Goal: Transaction & Acquisition: Purchase product/service

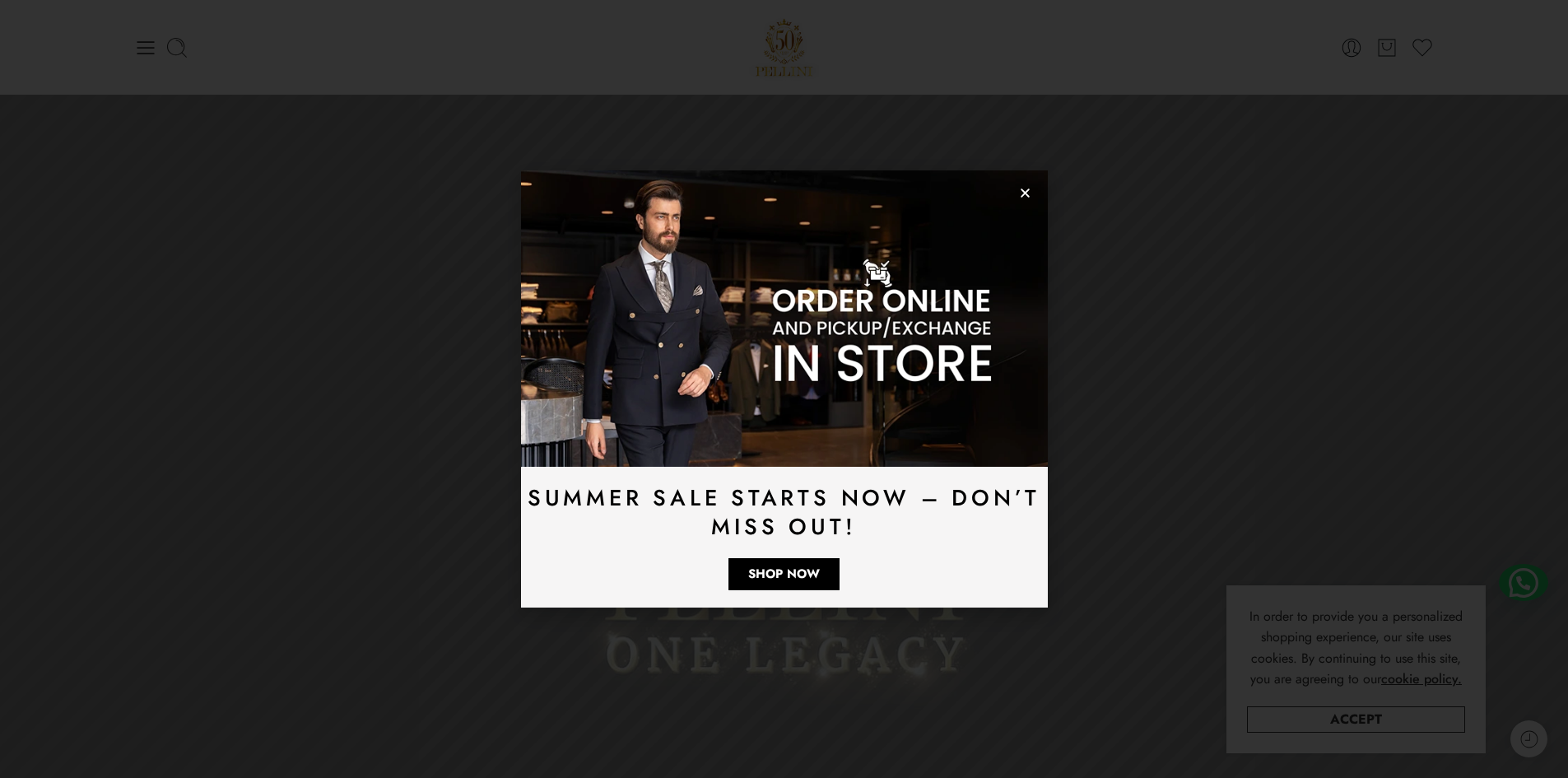
click at [1026, 188] on icon "Close" at bounding box center [1026, 193] width 12 height 12
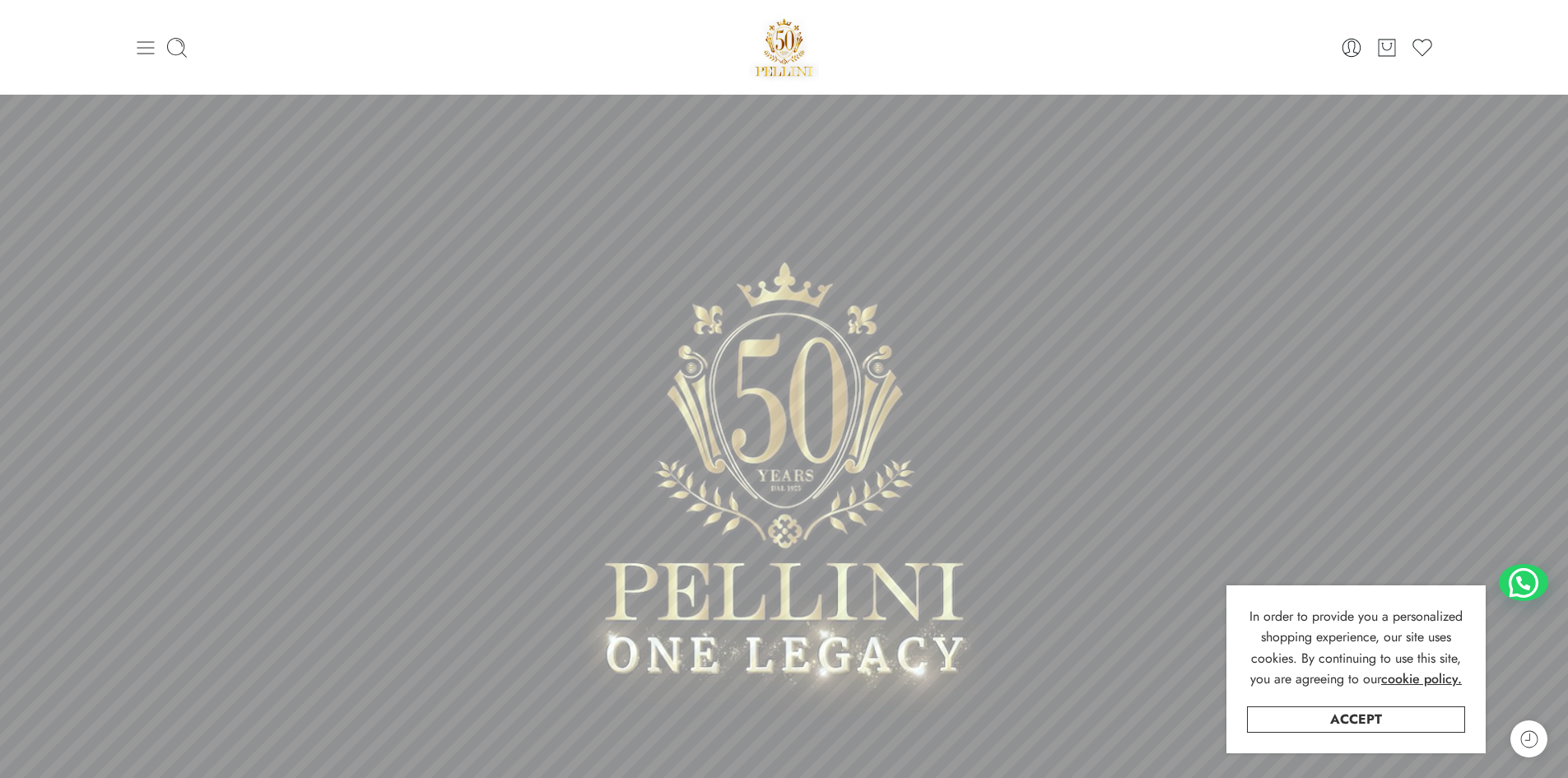
click at [156, 49] on icon at bounding box center [146, 48] width 23 height 23
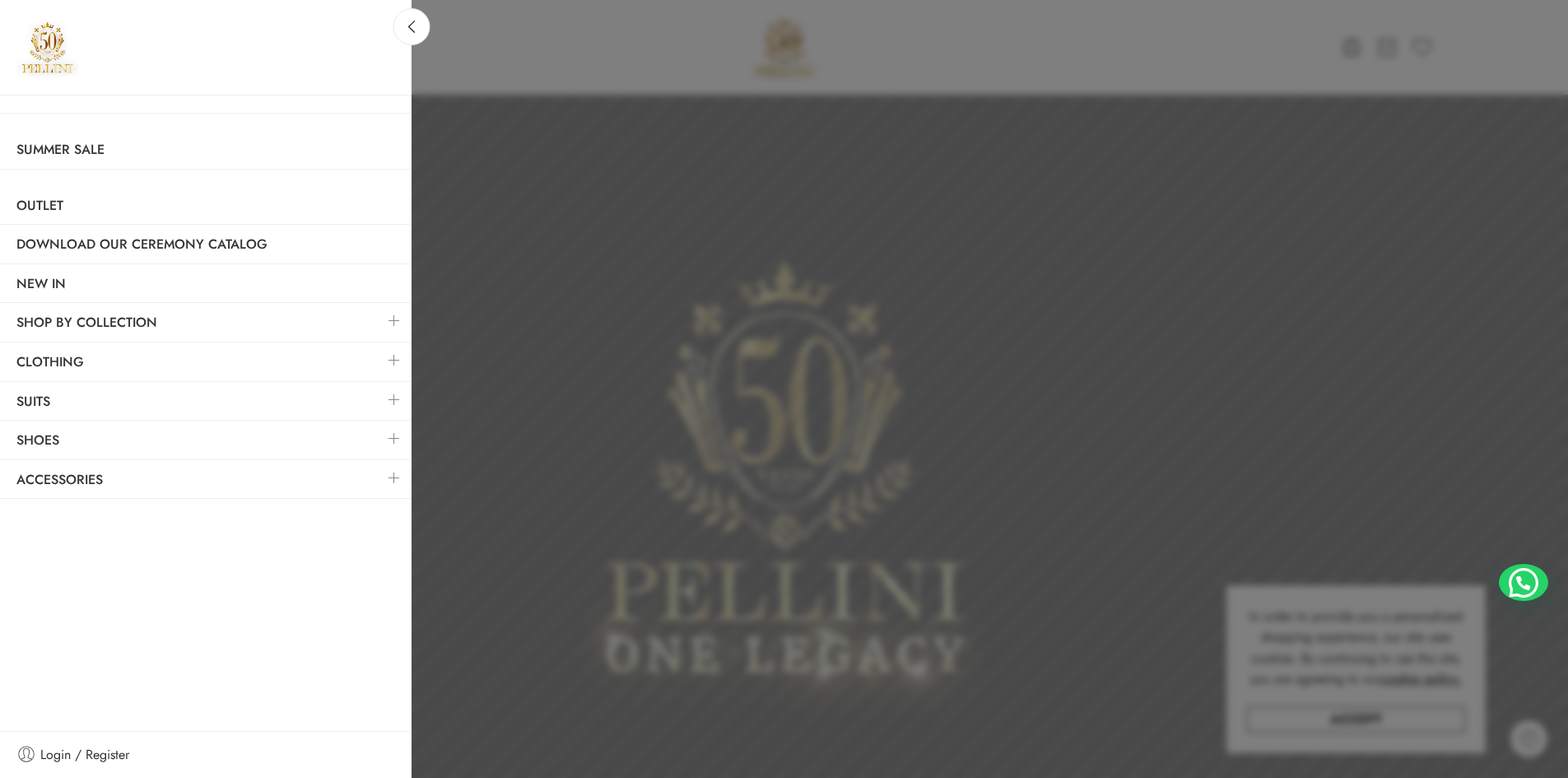
click at [391, 318] on link at bounding box center [394, 321] width 34 height 35
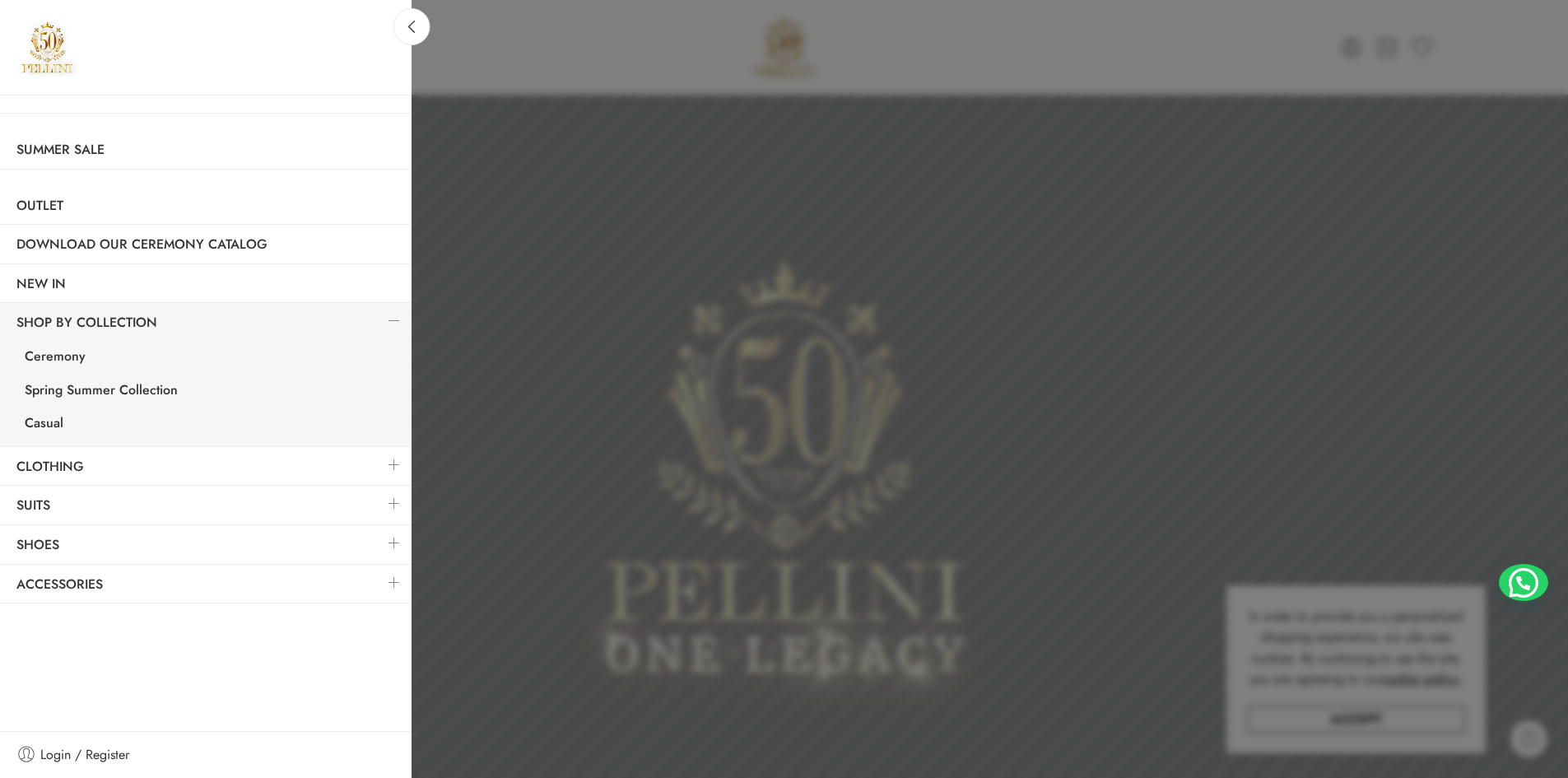
click at [392, 466] on link at bounding box center [394, 465] width 34 height 35
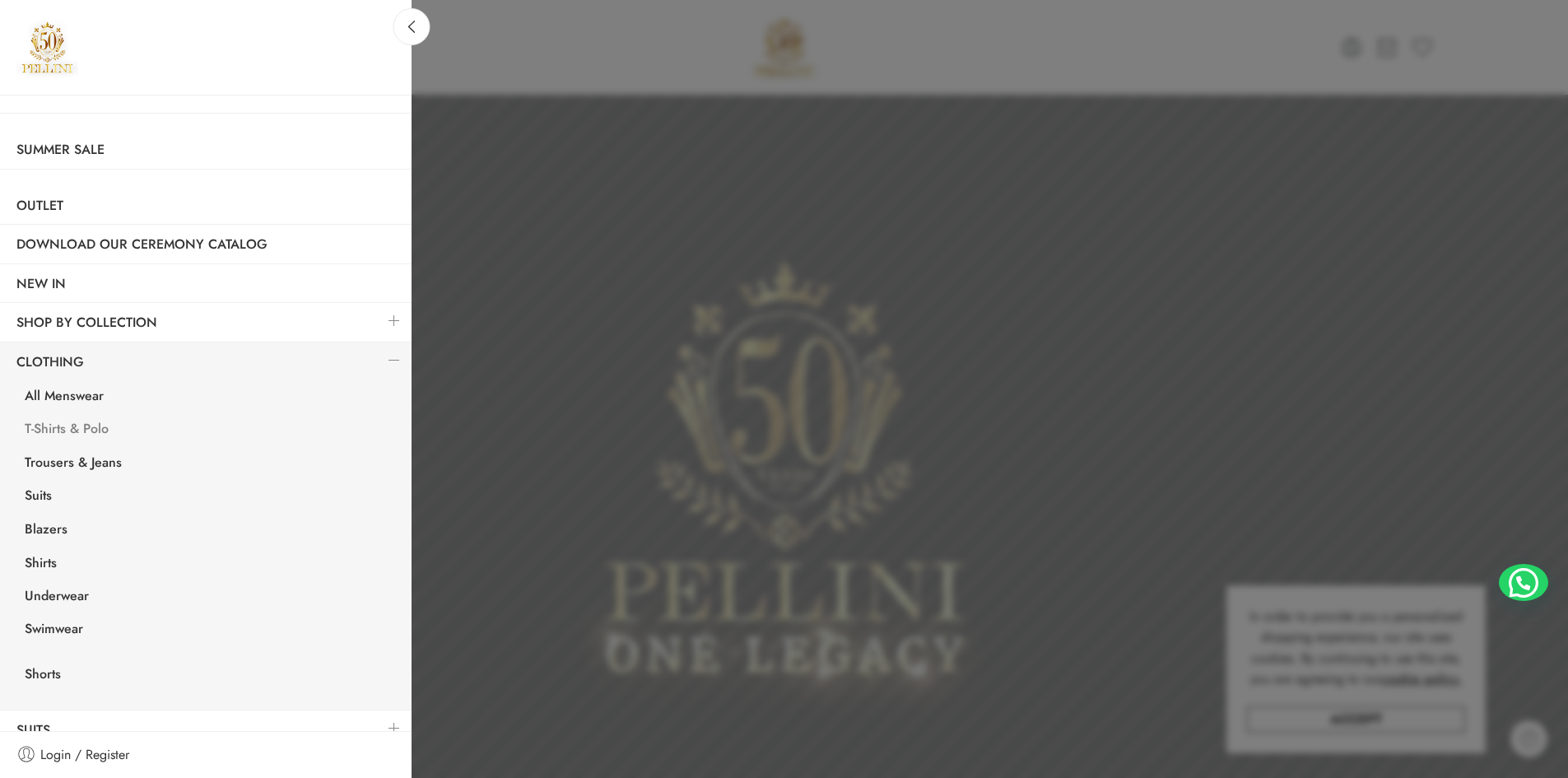
click at [73, 426] on link "T-Shirts & Polo" at bounding box center [209, 431] width 404 height 34
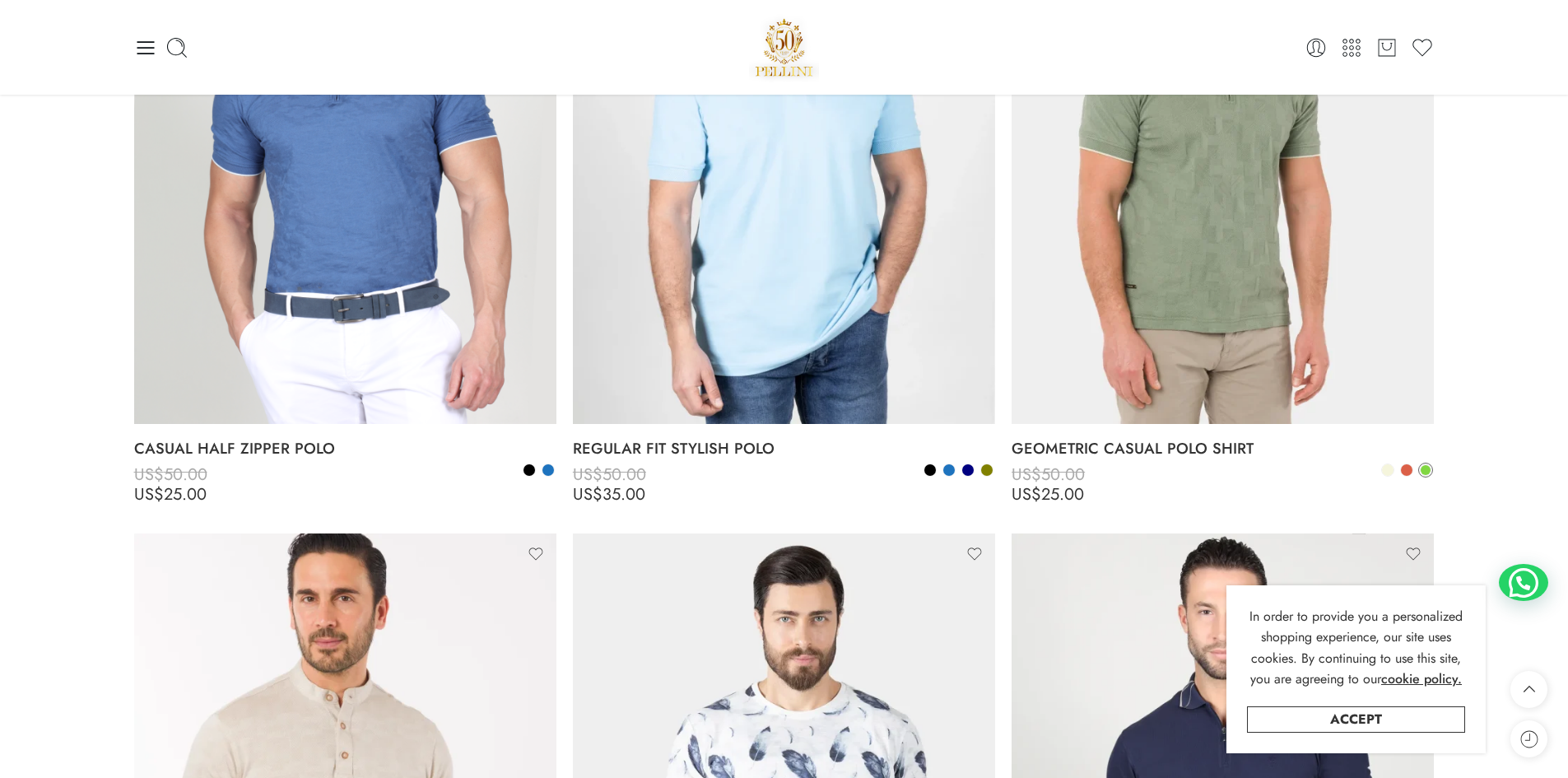
scroll to position [4937, 0]
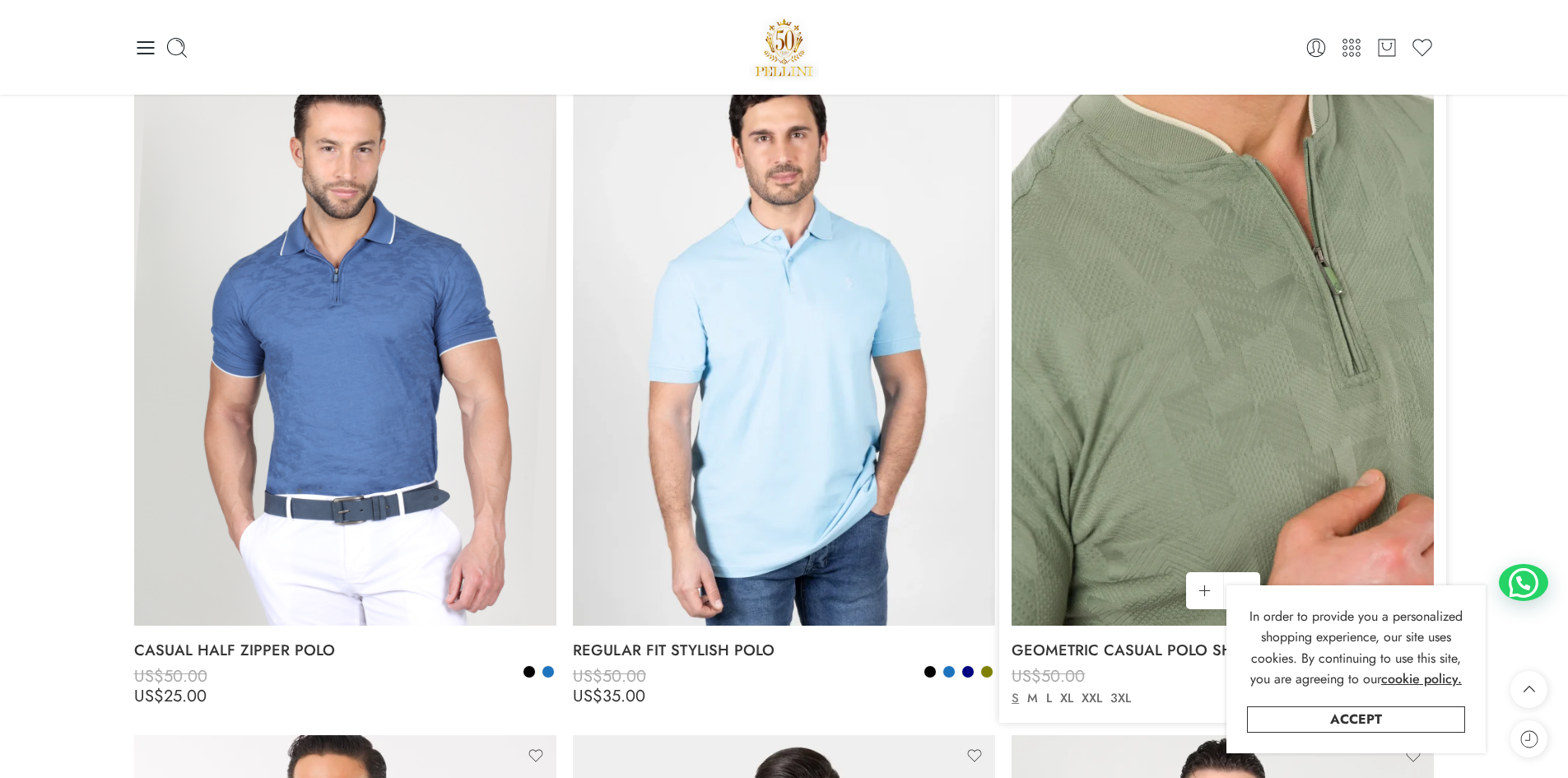
click at [1170, 327] on img at bounding box center [1223, 343] width 422 height 563
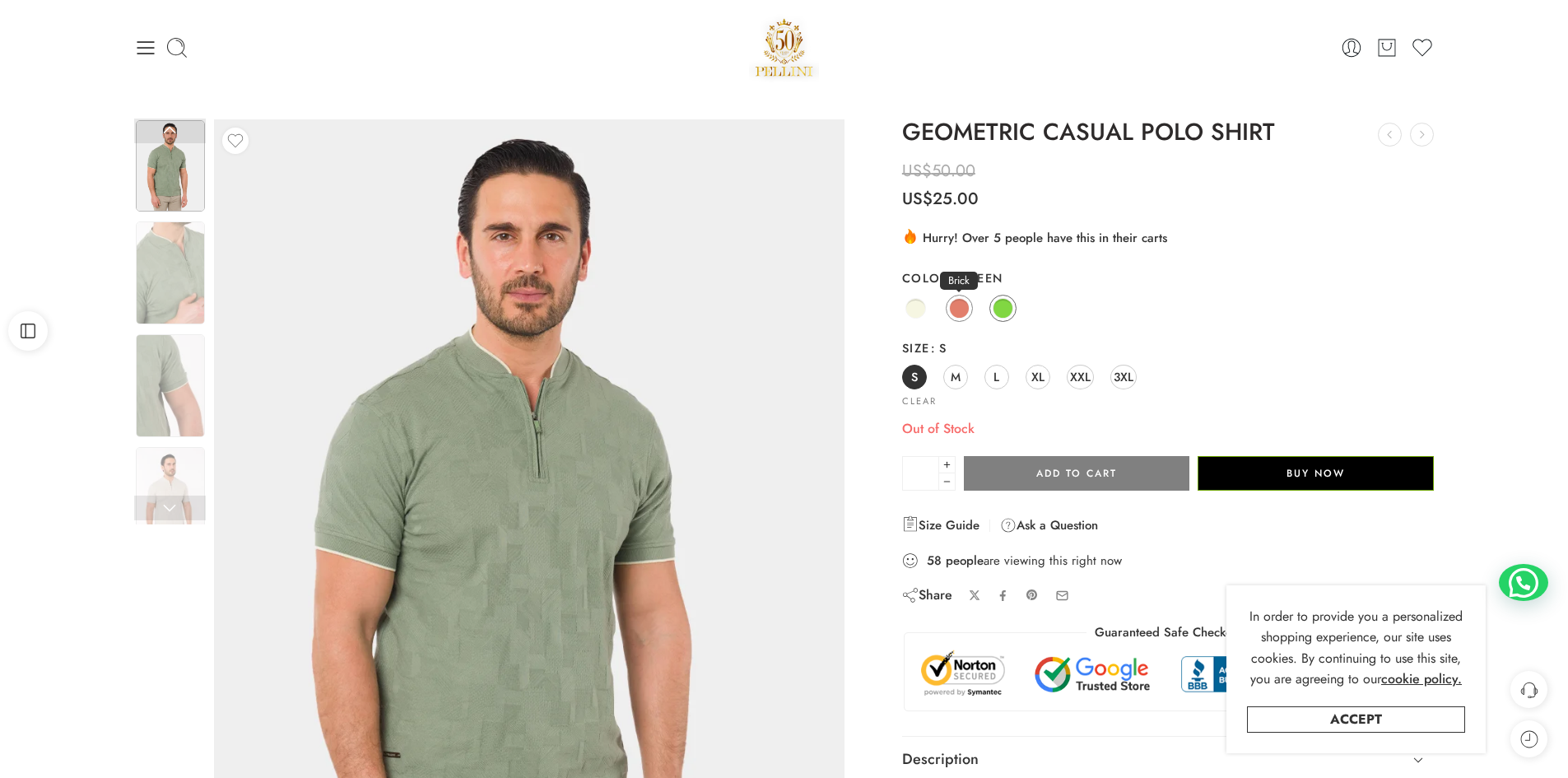
click at [959, 302] on span at bounding box center [958, 307] width 20 height 20
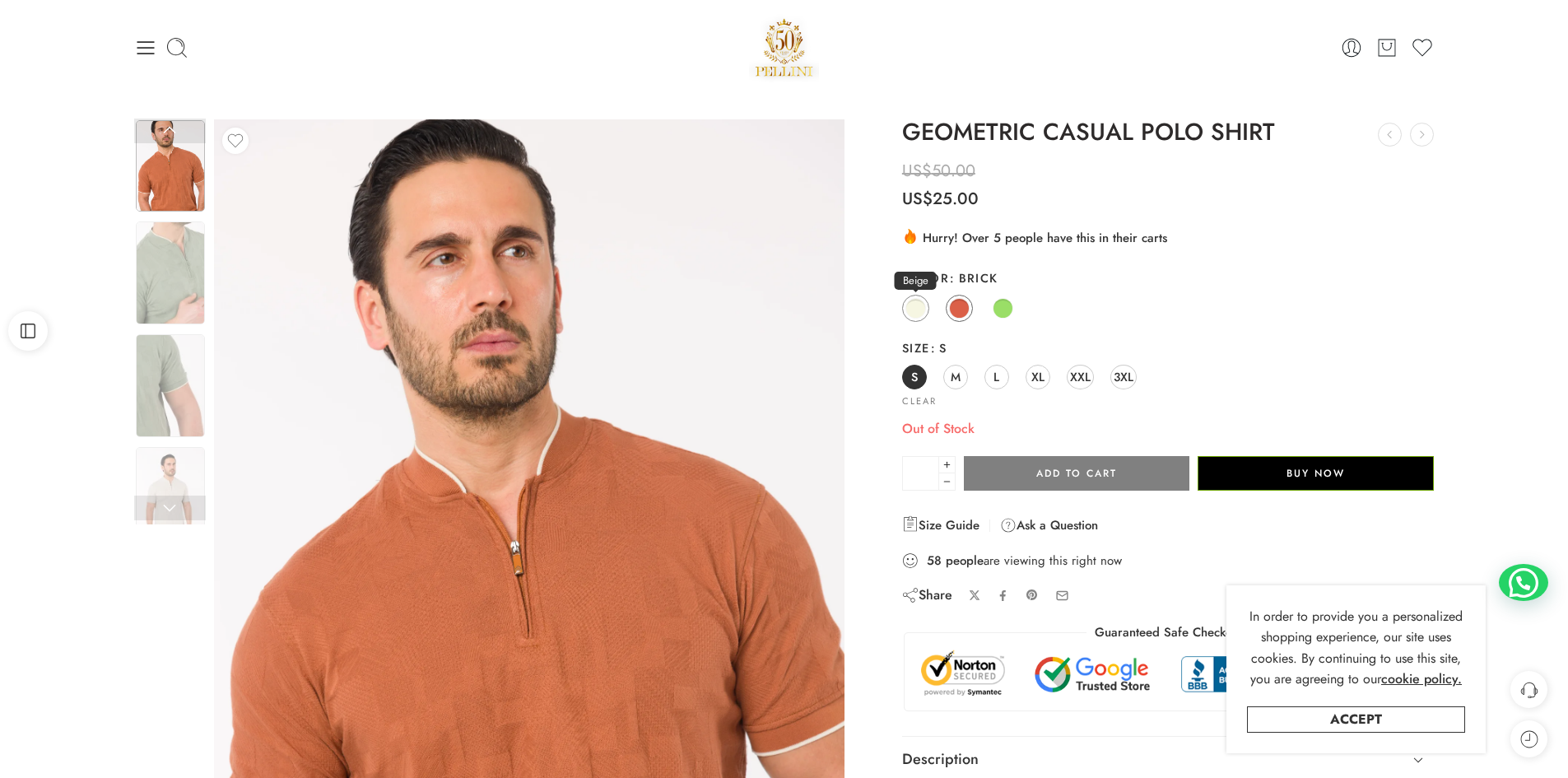
click at [924, 307] on span at bounding box center [915, 307] width 20 height 20
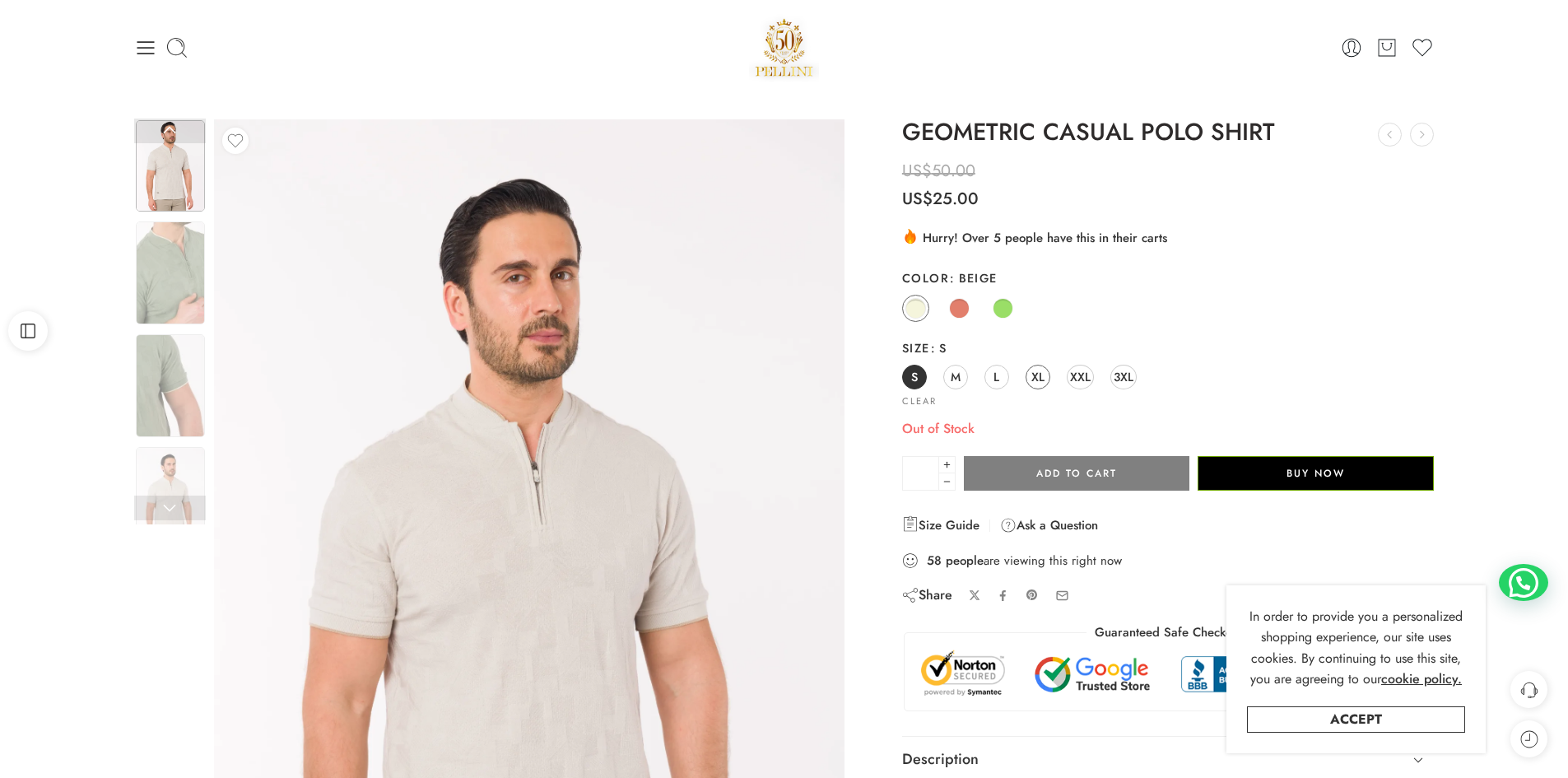
click at [1038, 377] on span "XL" at bounding box center [1037, 376] width 13 height 22
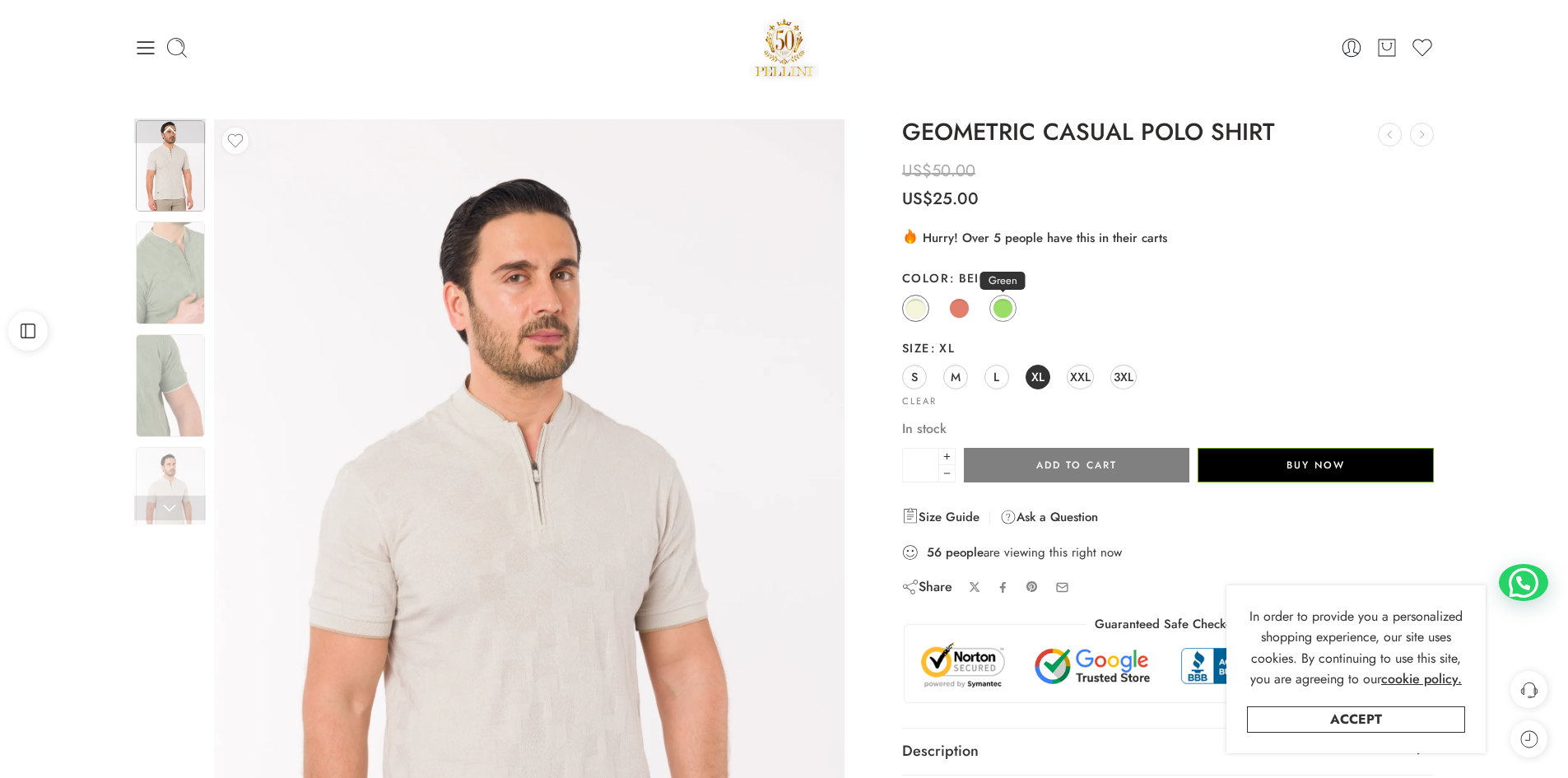
click at [1002, 308] on span at bounding box center [1003, 307] width 20 height 20
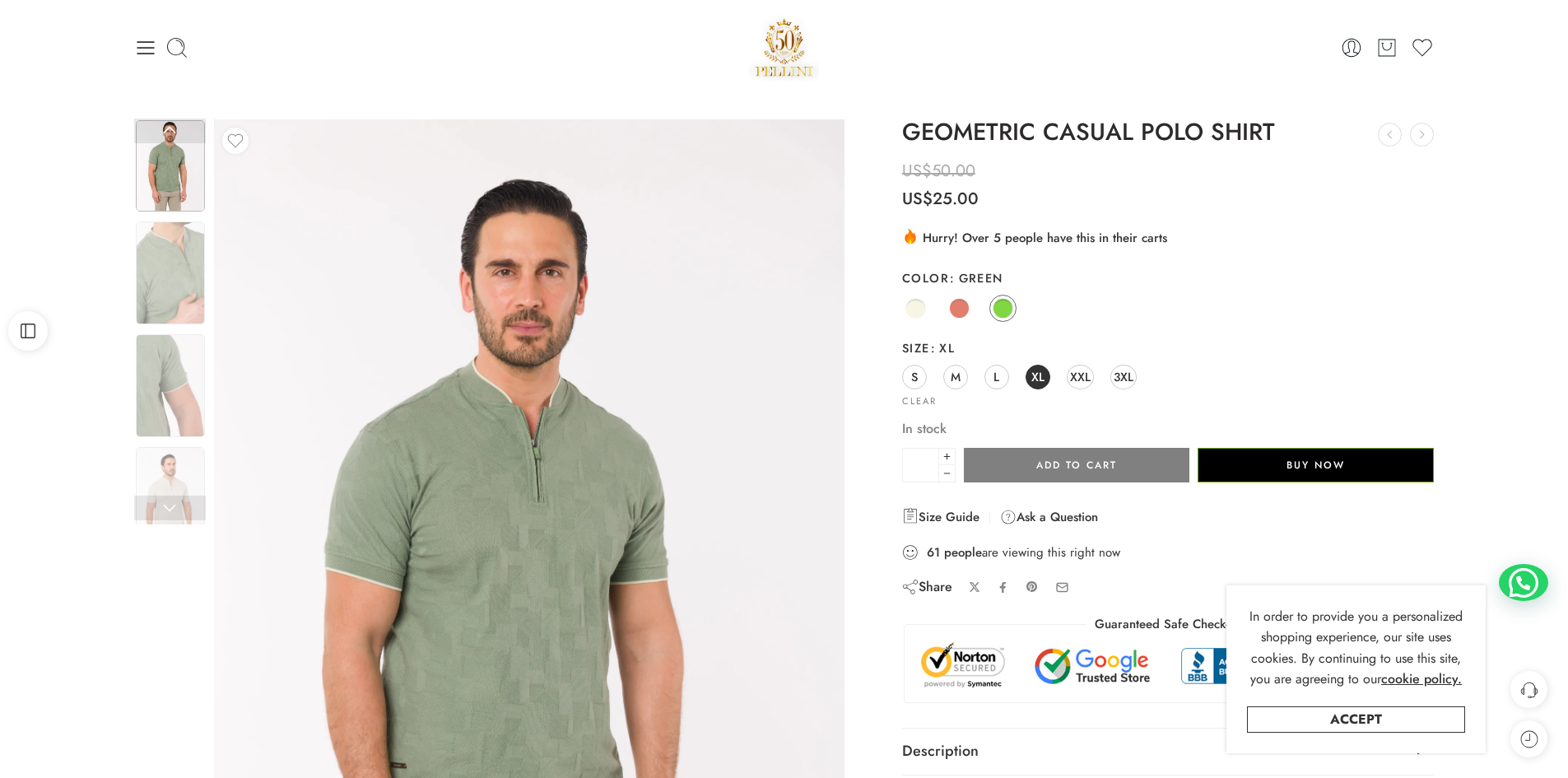
click at [1035, 374] on span "XL" at bounding box center [1037, 376] width 13 height 22
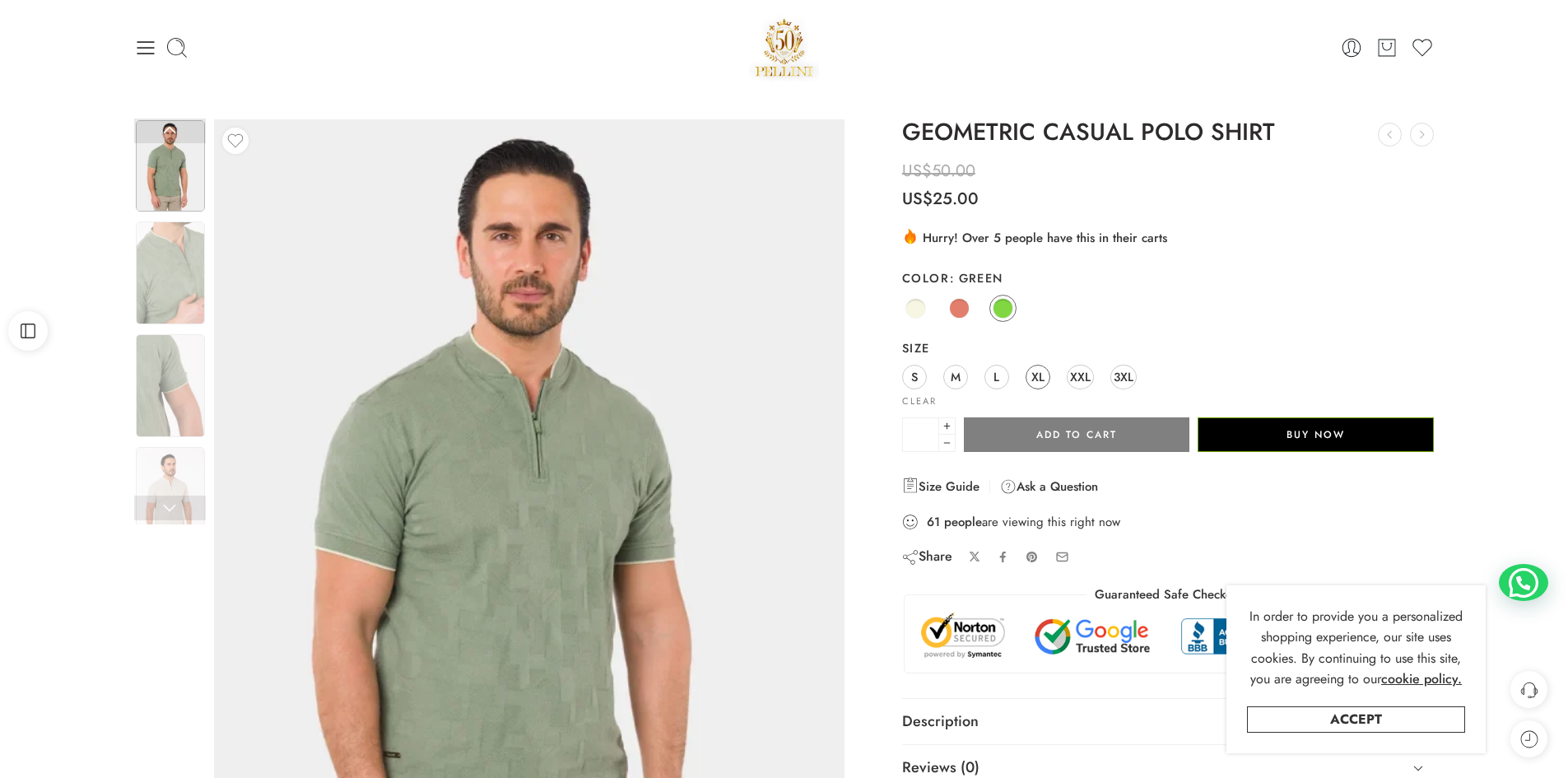
click at [1035, 374] on span "XL" at bounding box center [1037, 376] width 13 height 22
